Goal: Find specific page/section

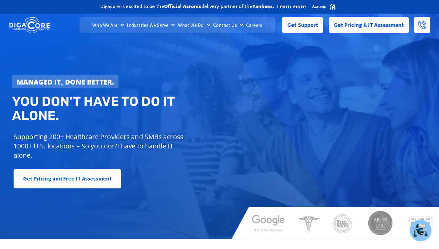
click at [251, 27] on link "Careers" at bounding box center [253, 24] width 19 height 15
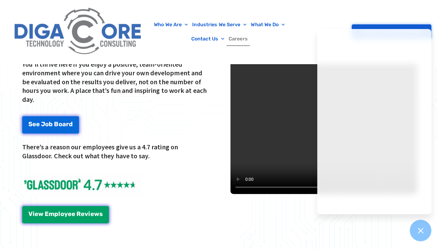
scroll to position [836, 0]
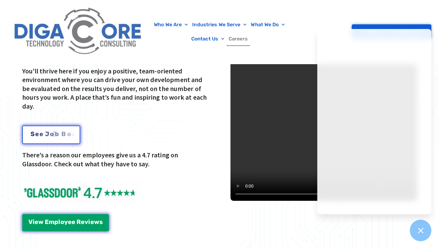
drag, startPoint x: 53, startPoint y: 143, endPoint x: 57, endPoint y: 138, distance: 6.1
click at [57, 138] on div "Want to Join Our Dream Team? You'll thrive here if you enjoy a positive, team-o…" at bounding box center [115, 122] width 193 height 223
click at [57, 138] on link "S e e J [PERSON_NAME]" at bounding box center [51, 134] width 58 height 18
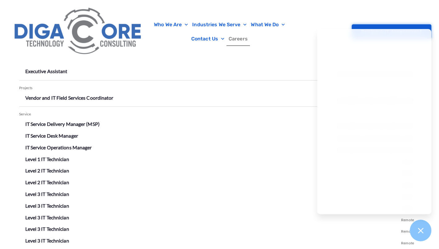
scroll to position [1101, 0]
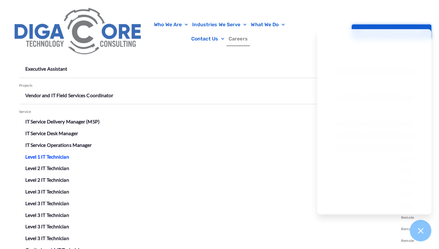
click at [60, 156] on link "Level 1 IT Technician" at bounding box center [47, 156] width 44 height 6
